Goal: Information Seeking & Learning: Learn about a topic

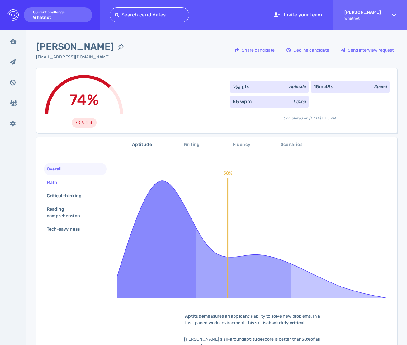
click at [63, 183] on div "Math" at bounding box center [54, 182] width 19 height 9
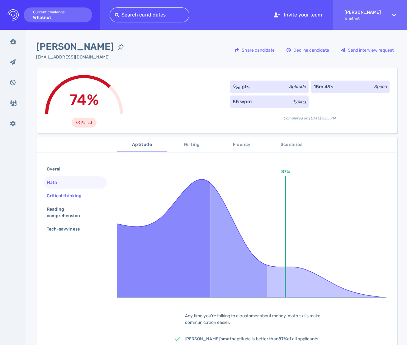
click at [65, 193] on div "Critical thinking" at bounding box center [67, 195] width 44 height 9
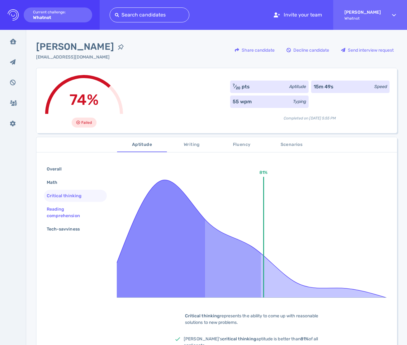
click at [63, 204] on div "Reading comprehension" at bounding box center [75, 212] width 63 height 19
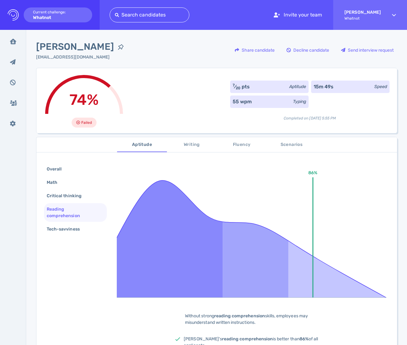
click at [67, 215] on div "Reading comprehension" at bounding box center [72, 213] width 55 height 16
click at [70, 230] on div "Tech-savviness" at bounding box center [66, 229] width 42 height 9
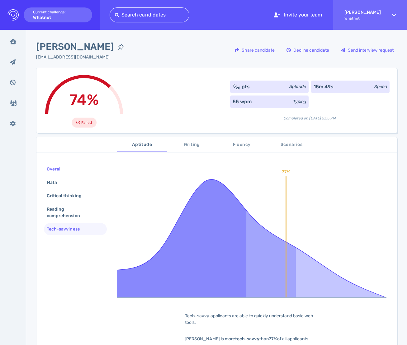
click at [62, 170] on div "Overall" at bounding box center [57, 169] width 24 height 9
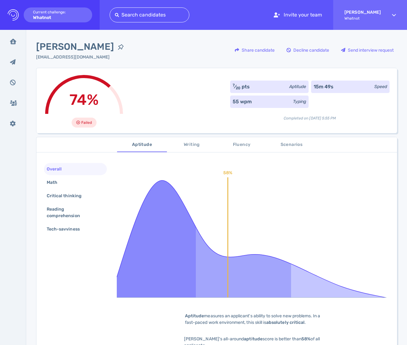
click at [186, 142] on span "Writing" at bounding box center [191, 145] width 42 height 8
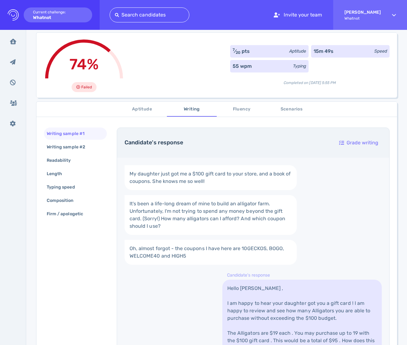
scroll to position [35, 0]
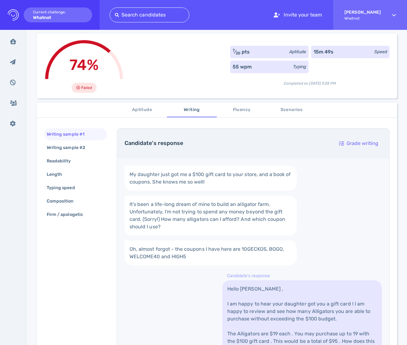
click at [249, 105] on button "Fluency" at bounding box center [242, 109] width 50 height 15
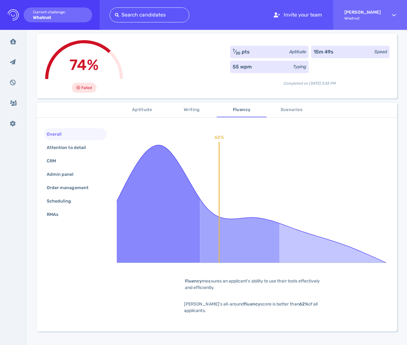
click at [197, 111] on span "Writing" at bounding box center [191, 110] width 42 height 8
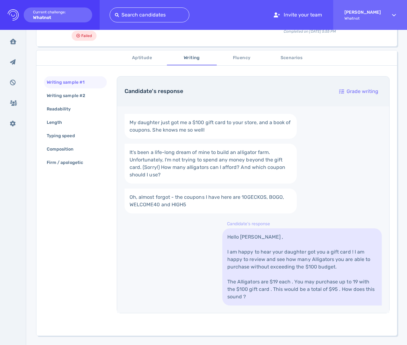
scroll to position [93, 0]
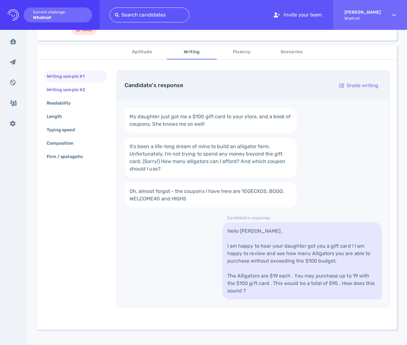
click at [86, 86] on div "Writing sample #2" at bounding box center [68, 89] width 47 height 9
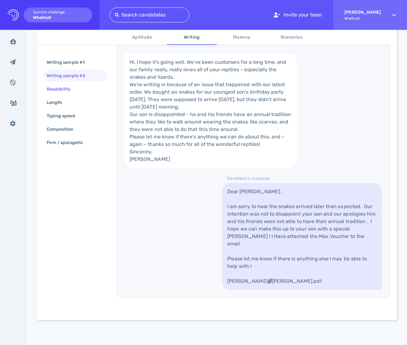
click at [57, 90] on div "Readability" at bounding box center [61, 89] width 33 height 9
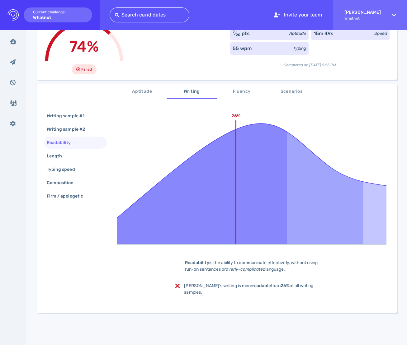
scroll to position [51, 0]
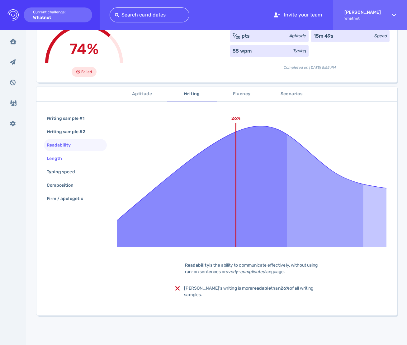
click at [65, 155] on div "Length" at bounding box center [57, 158] width 24 height 9
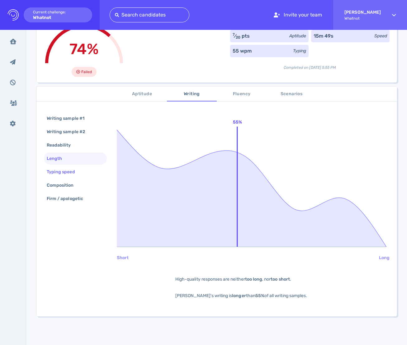
click at [72, 170] on div "Typing speed" at bounding box center [63, 171] width 37 height 9
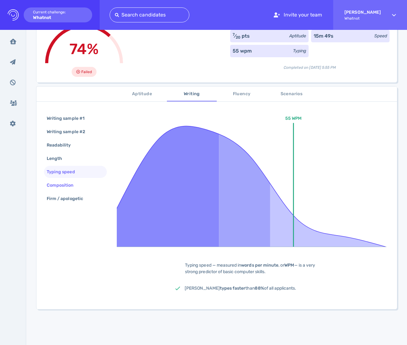
click at [76, 186] on div "Composition" at bounding box center [63, 185] width 36 height 9
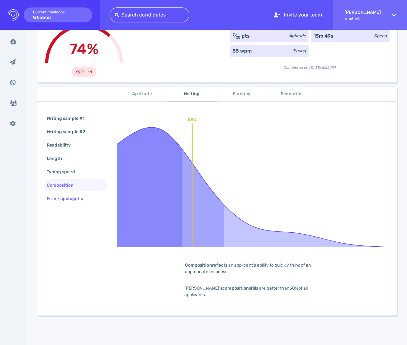
click at [76, 198] on div "Firm / apologetic" at bounding box center [67, 198] width 45 height 9
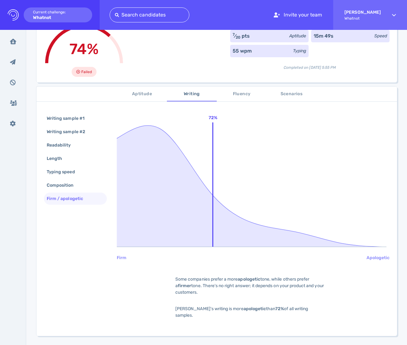
click at [251, 95] on span "Fluency" at bounding box center [241, 94] width 42 height 8
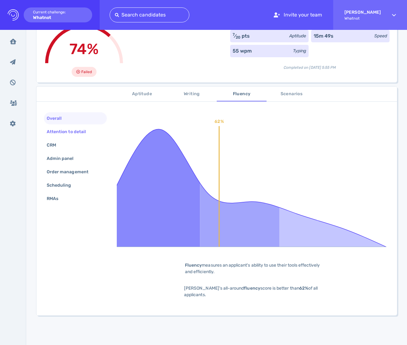
click at [72, 131] on div "Attention to detail" at bounding box center [69, 131] width 48 height 9
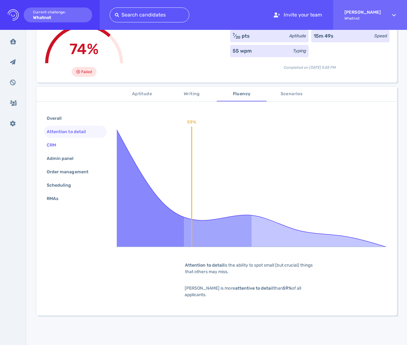
click at [73, 139] on div "CRM" at bounding box center [75, 145] width 63 height 12
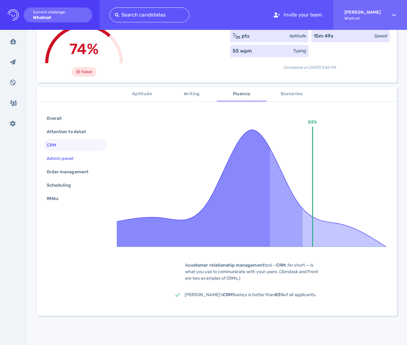
click at [74, 156] on div "Admin panel" at bounding box center [63, 158] width 36 height 9
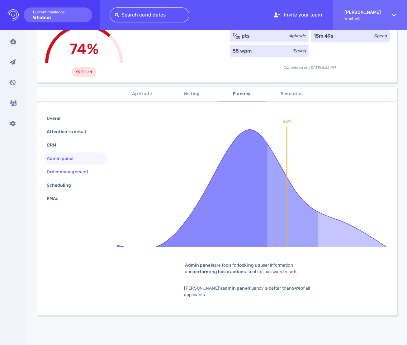
click at [75, 169] on div "Order management" at bounding box center [70, 171] width 50 height 9
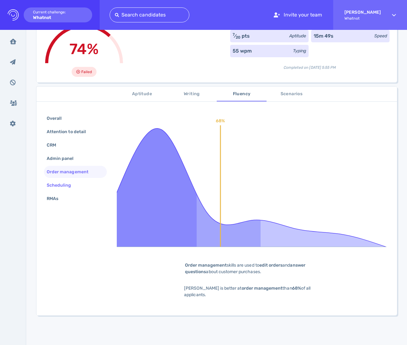
click at [76, 180] on div "Scheduling" at bounding box center [75, 185] width 63 height 12
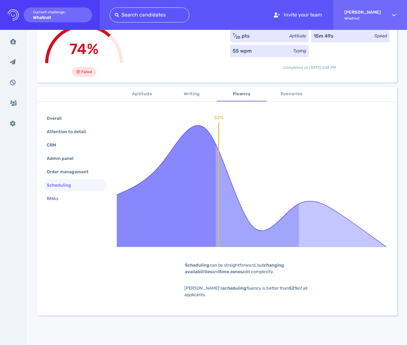
click at [74, 199] on div "RMAs" at bounding box center [75, 199] width 63 height 12
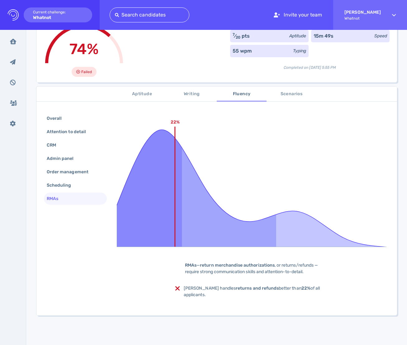
click at [282, 94] on span "Scenarios" at bounding box center [291, 94] width 42 height 8
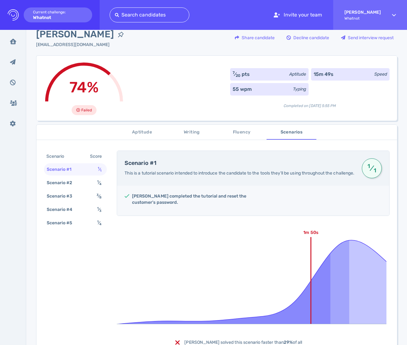
scroll to position [12, 0]
click at [137, 134] on span "Aptitude" at bounding box center [142, 133] width 42 height 8
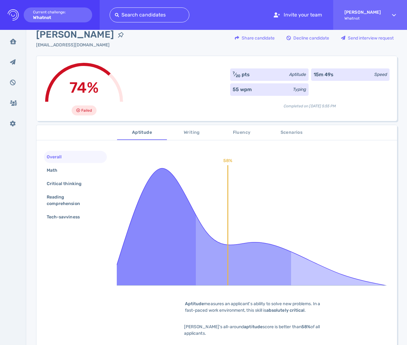
click at [194, 133] on span "Writing" at bounding box center [191, 133] width 42 height 8
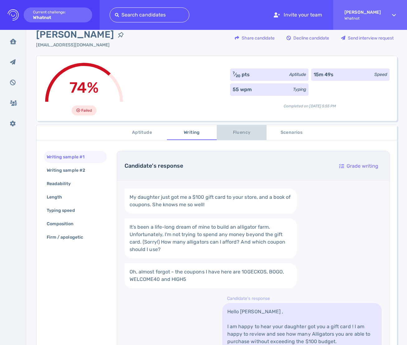
click at [245, 132] on span "Fluency" at bounding box center [241, 133] width 42 height 8
